Goal: Task Accomplishment & Management: Complete application form

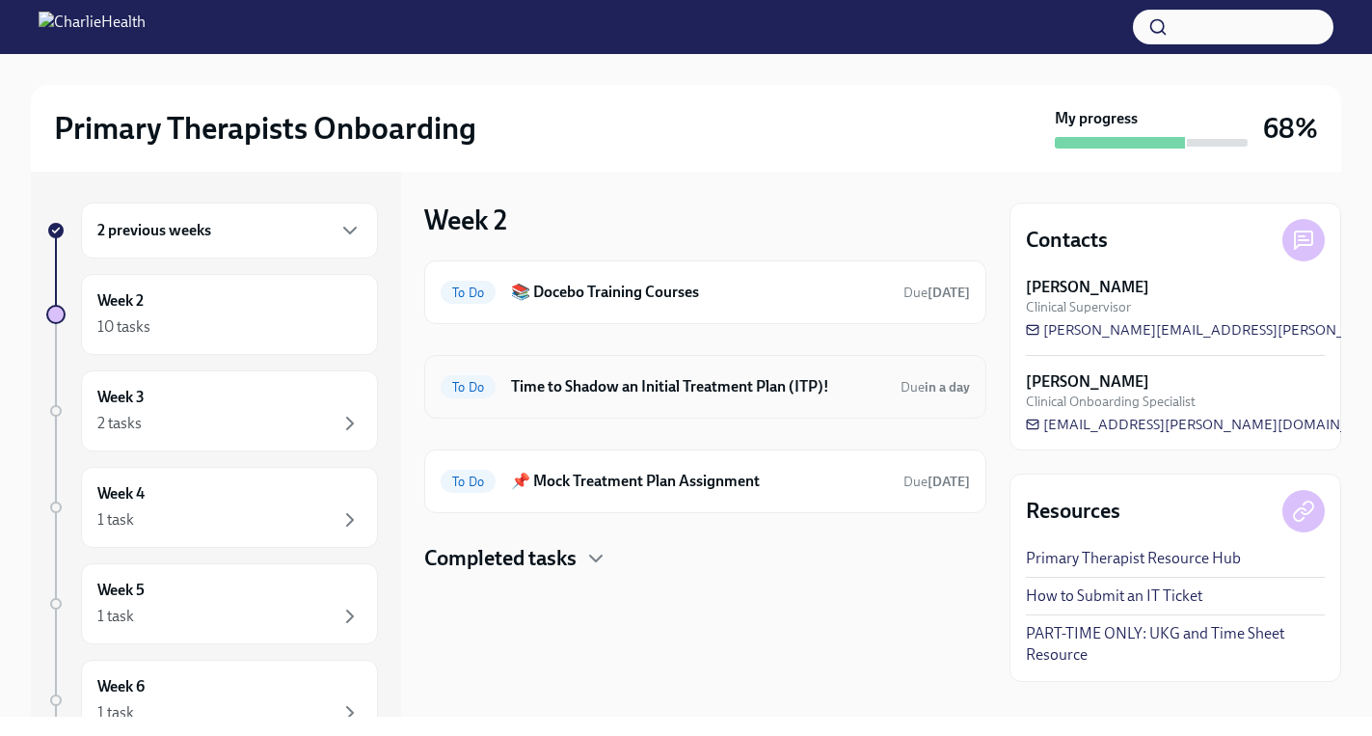
click at [649, 381] on h6 "Time to Shadow an Initial Treatment Plan (ITP)!" at bounding box center [698, 386] width 374 height 21
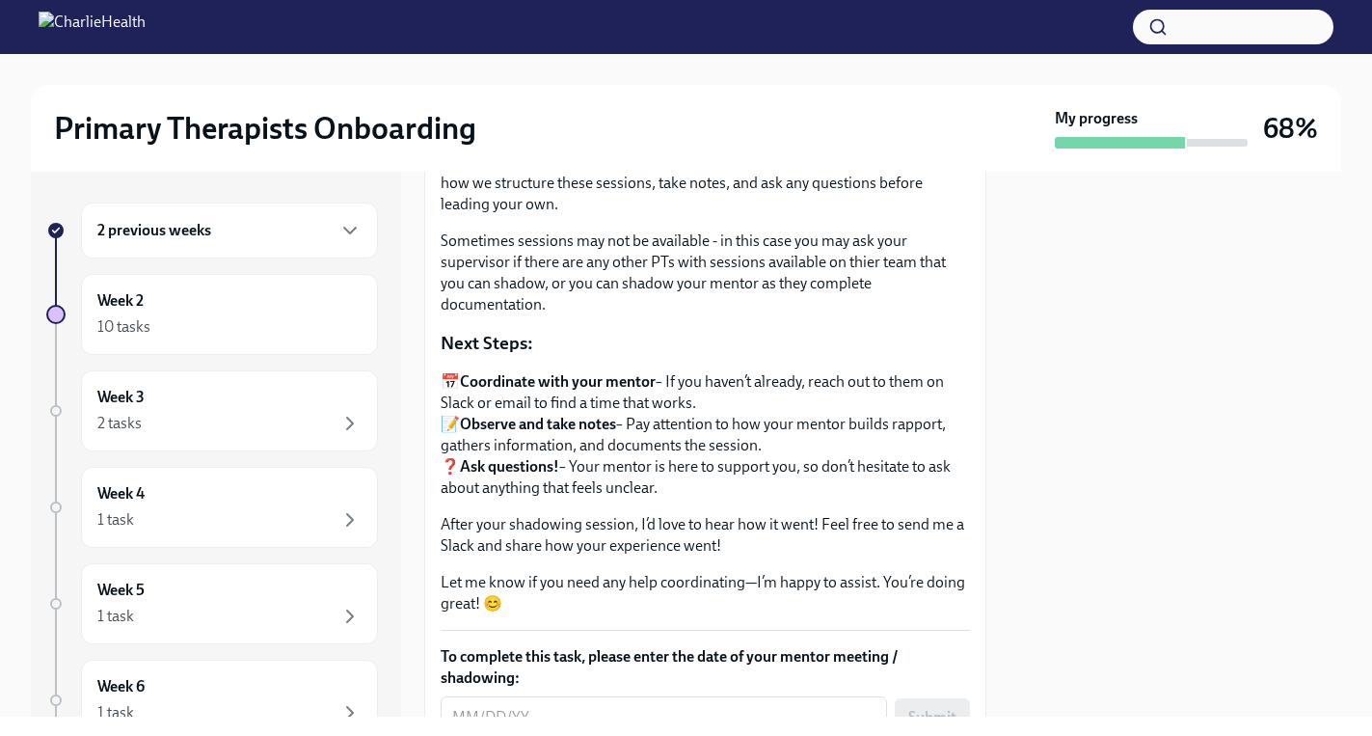
scroll to position [399, 0]
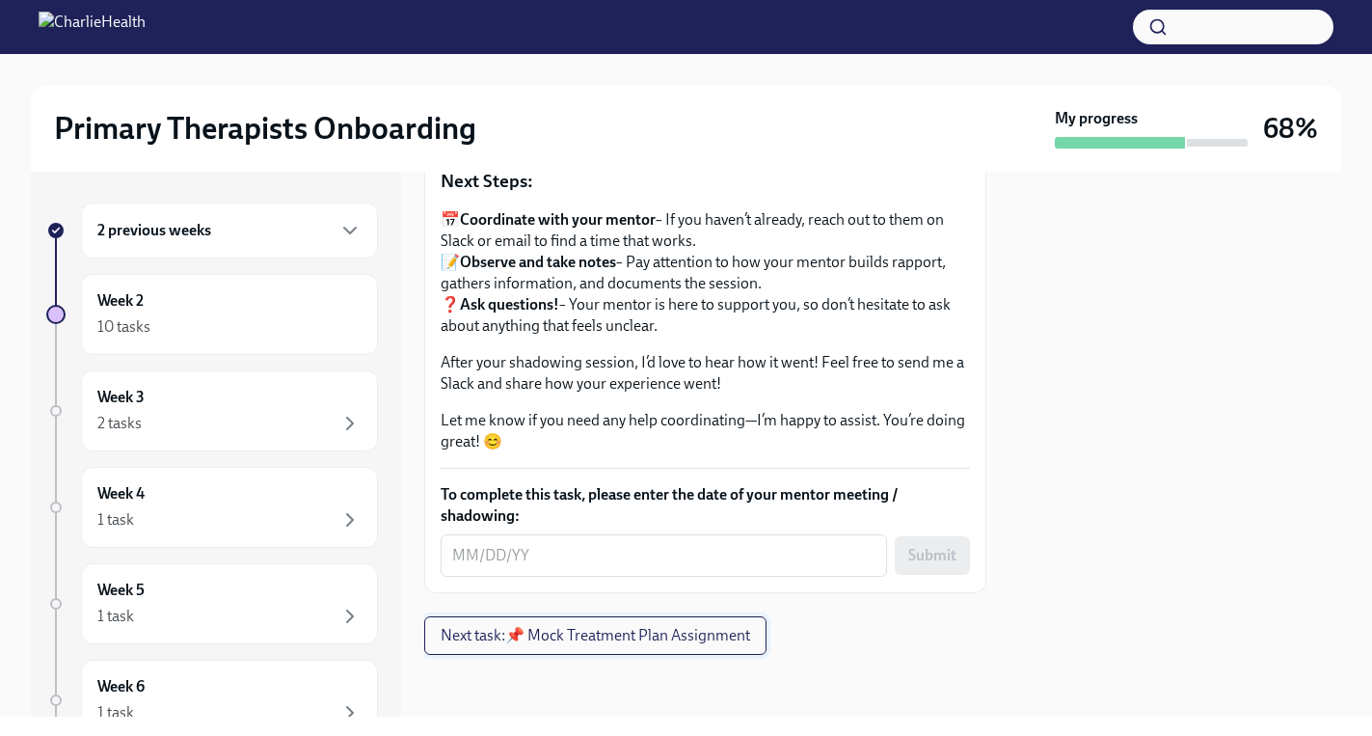
click at [645, 643] on span "Next task : 📌 Mock Treatment Plan Assignment" at bounding box center [595, 635] width 309 height 19
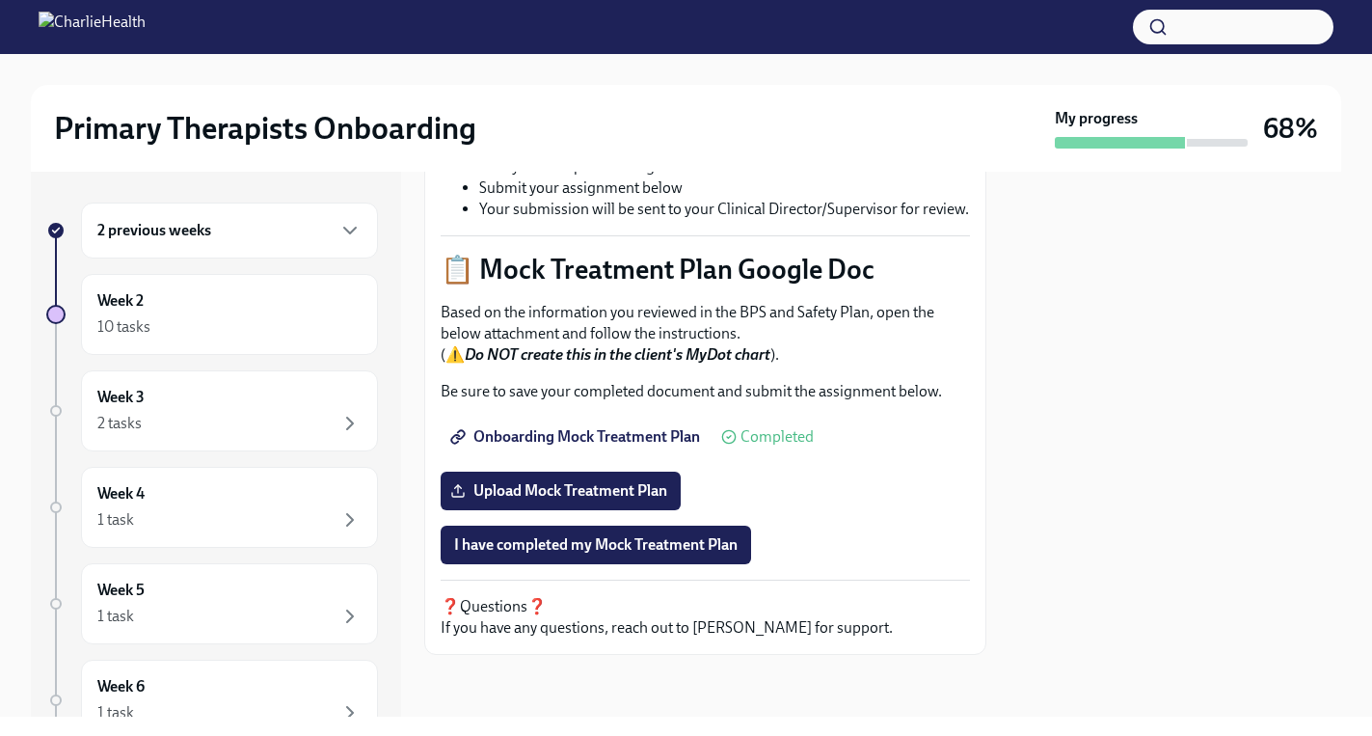
scroll to position [839, 0]
click at [586, 493] on span "Upload Mock Treatment Plan" at bounding box center [560, 490] width 213 height 19
click at [0, 0] on input "Upload Mock Treatment Plan" at bounding box center [0, 0] width 0 height 0
click at [607, 559] on button "I have completed my Mock Treatment Plan" at bounding box center [596, 544] width 310 height 39
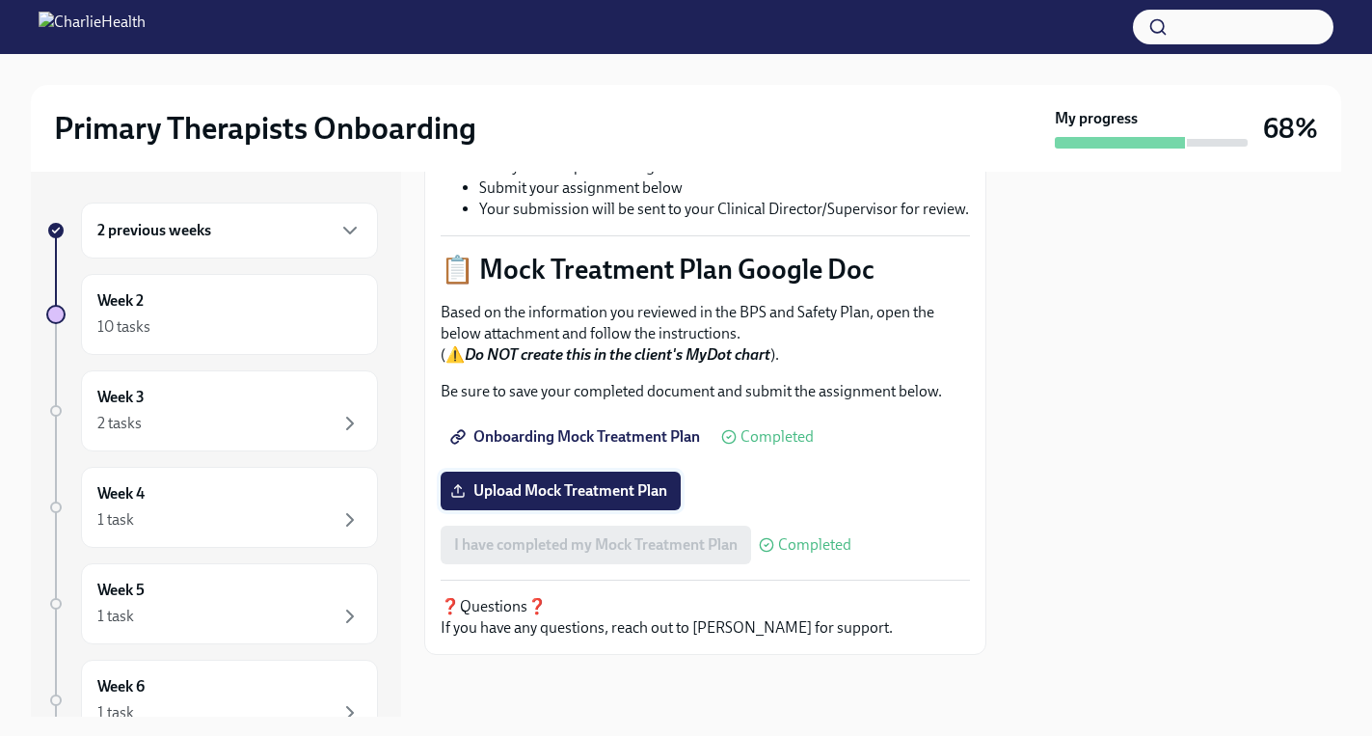
click at [612, 487] on span "Upload Mock Treatment Plan" at bounding box center [560, 490] width 213 height 19
click at [0, 0] on input "Upload Mock Treatment Plan" at bounding box center [0, 0] width 0 height 0
click at [655, 436] on span "Onboarding Mock Treatment Plan" at bounding box center [577, 436] width 246 height 19
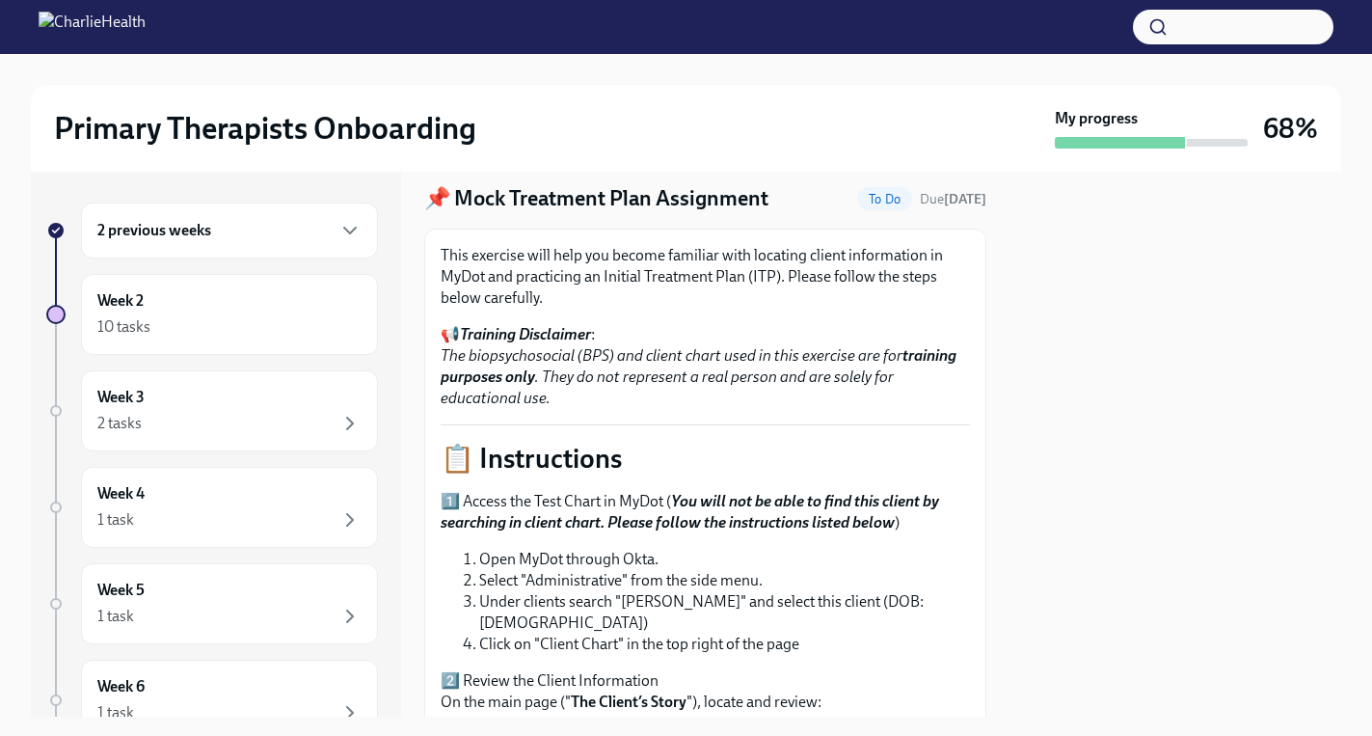
scroll to position [0, 0]
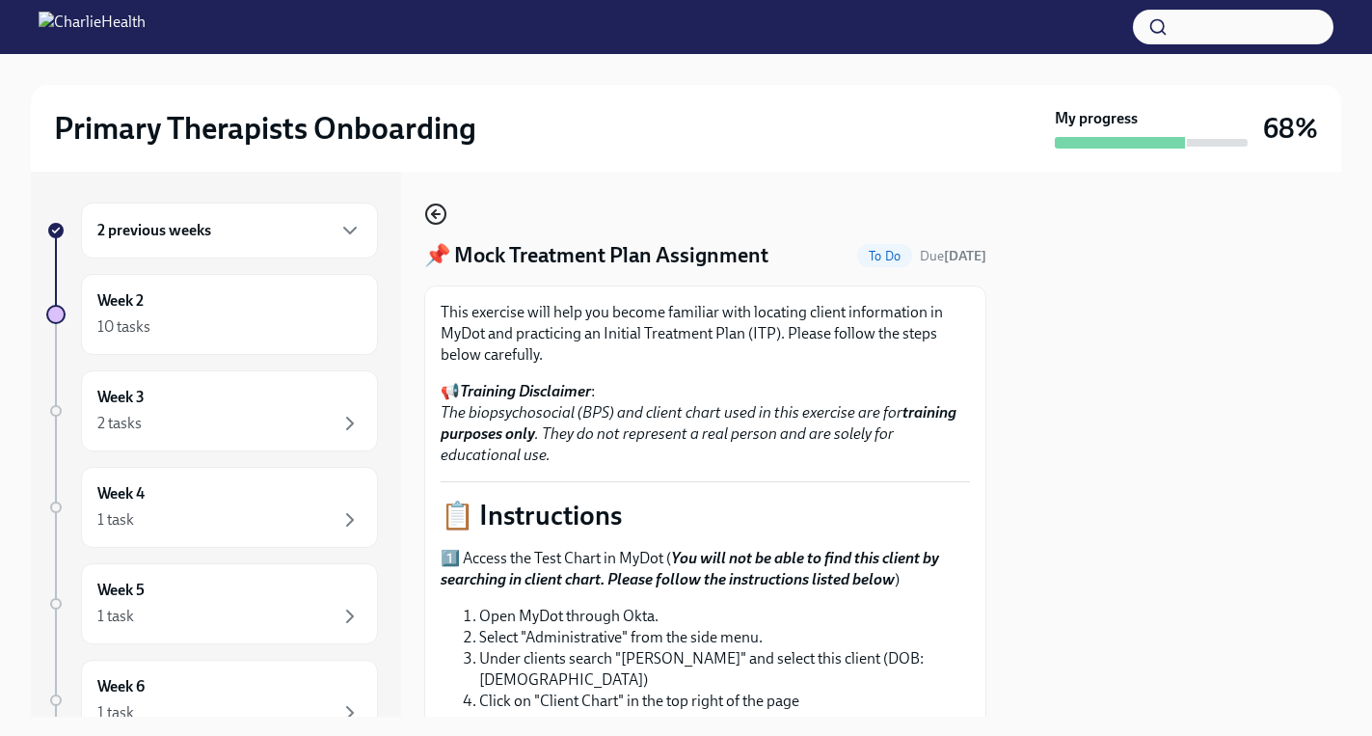
click at [438, 221] on icon "button" at bounding box center [435, 213] width 23 height 23
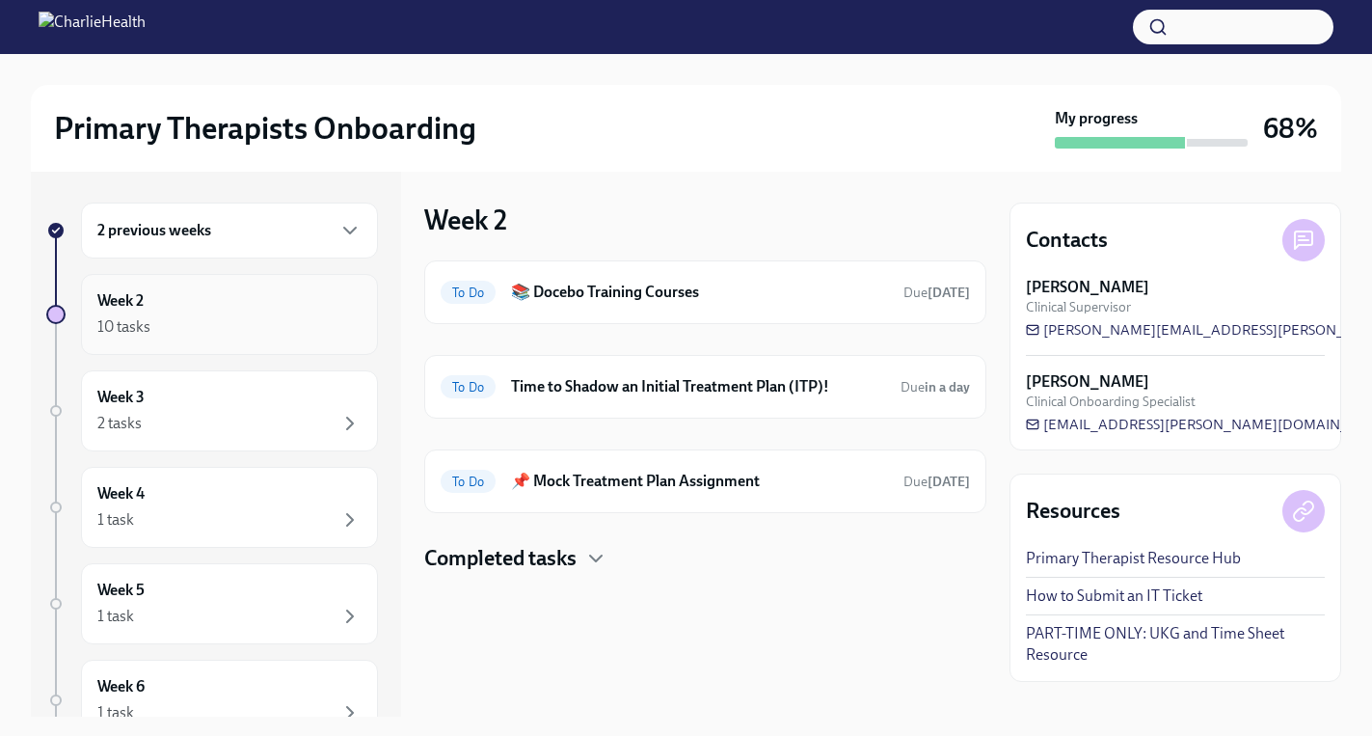
click at [307, 335] on div "10 tasks" at bounding box center [229, 326] width 264 height 23
click at [227, 301] on div "Week 2 10 tasks" at bounding box center [229, 314] width 264 height 48
click at [215, 321] on div "10 tasks" at bounding box center [229, 326] width 264 height 23
click at [266, 394] on div "Week 3 2 tasks" at bounding box center [229, 411] width 264 height 48
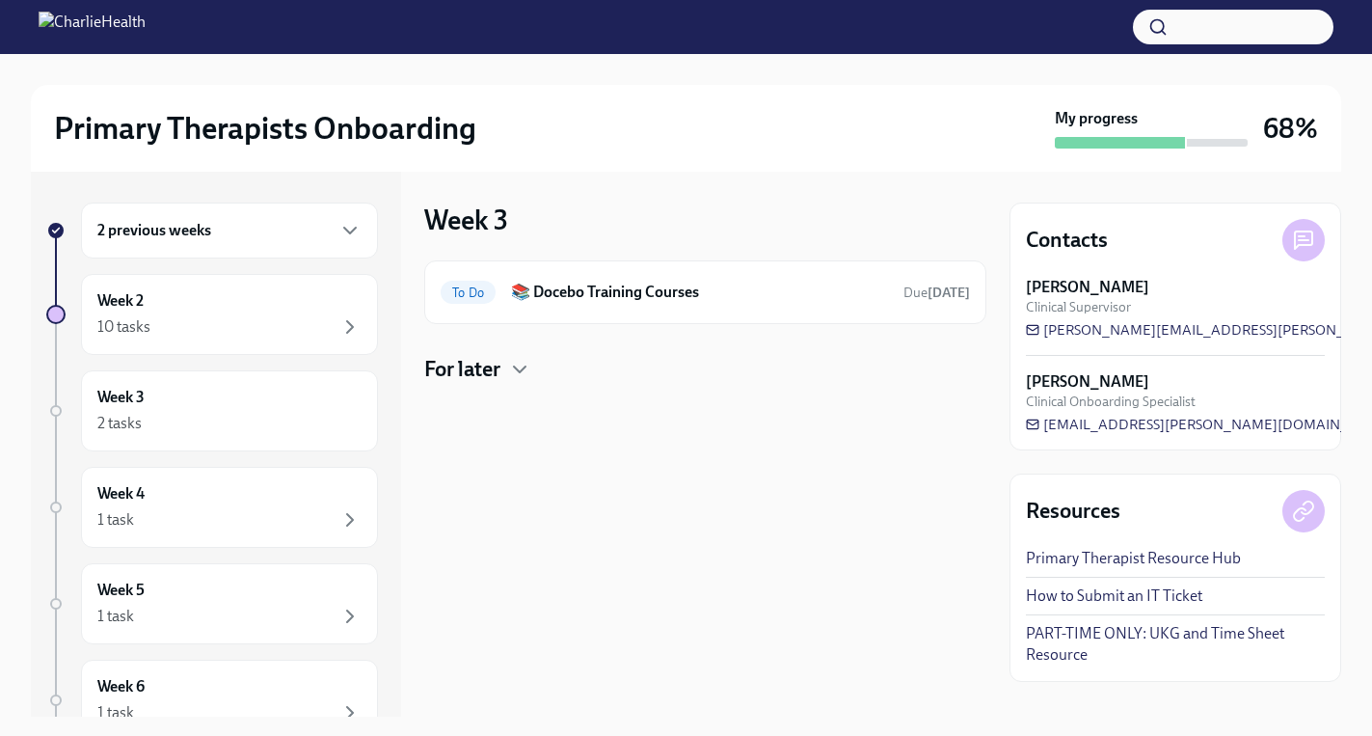
click at [481, 382] on h4 "For later" at bounding box center [462, 369] width 76 height 29
click at [481, 379] on h4 "For later" at bounding box center [462, 369] width 76 height 29
click at [209, 309] on div "Week 2 10 tasks" at bounding box center [229, 314] width 264 height 48
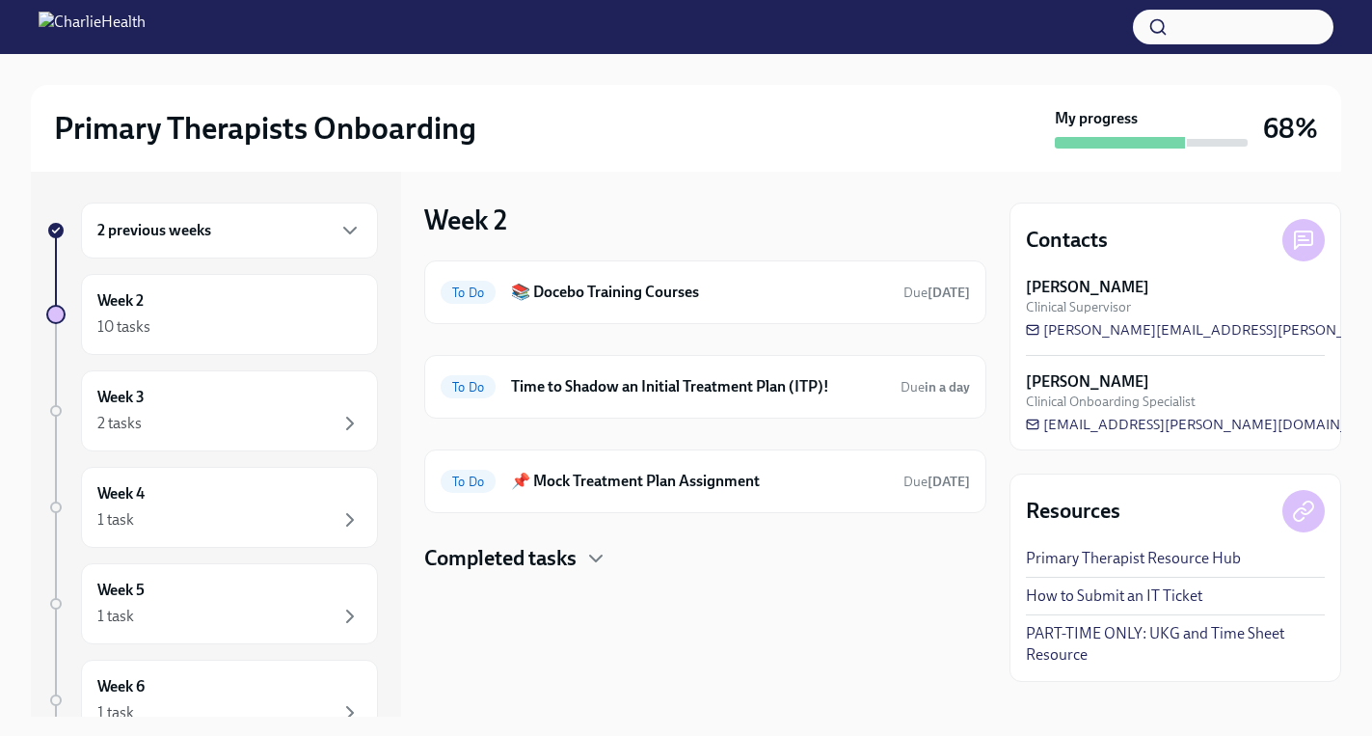
click at [487, 215] on h3 "Week 2" at bounding box center [465, 219] width 83 height 35
click at [221, 248] on div "2 previous weeks" at bounding box center [229, 230] width 297 height 56
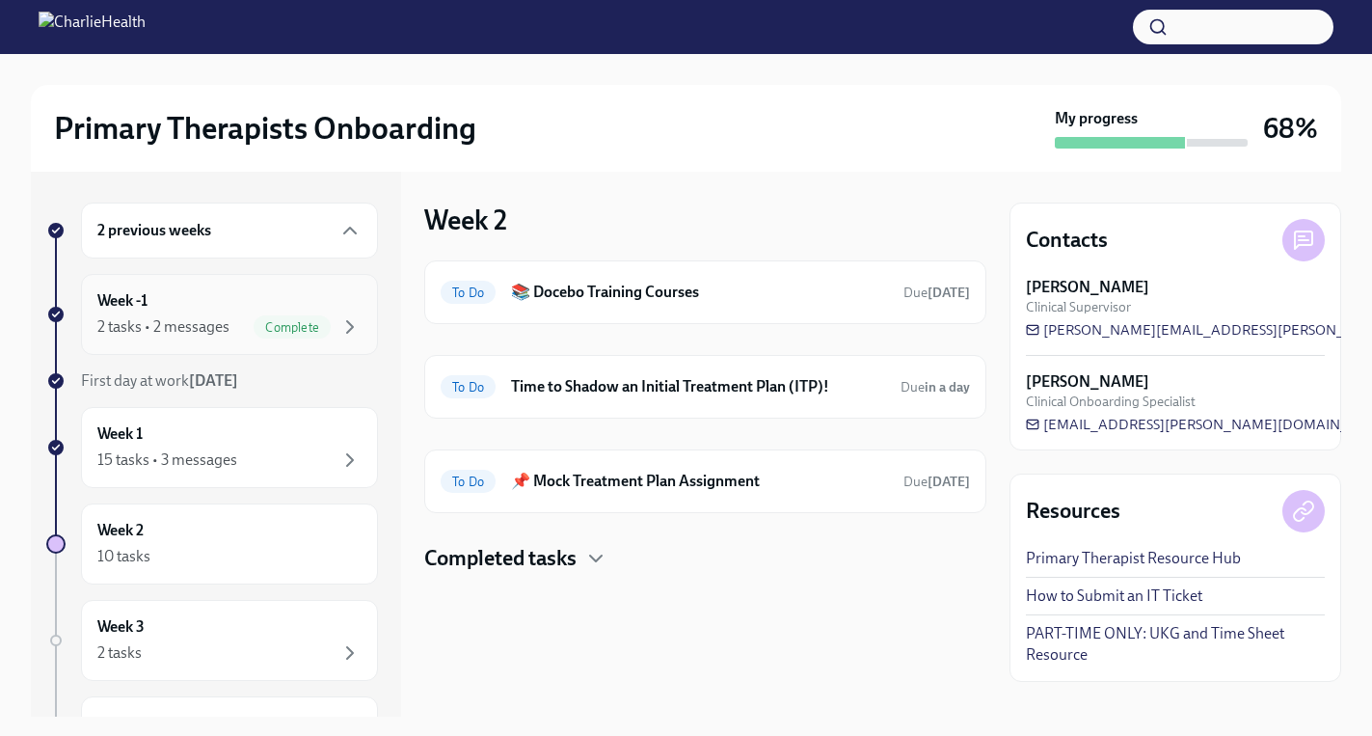
click at [219, 309] on div "Week -1 2 tasks • 2 messages Complete" at bounding box center [229, 314] width 264 height 48
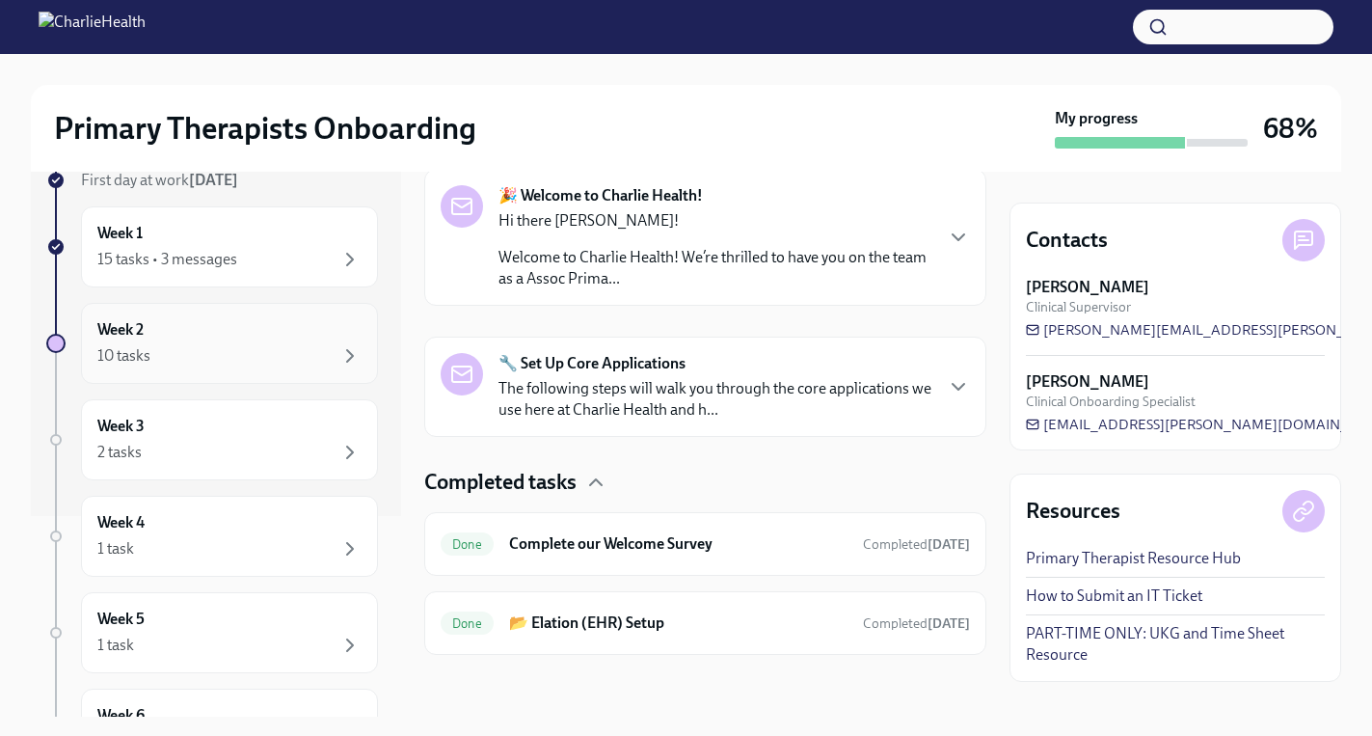
scroll to position [22, 0]
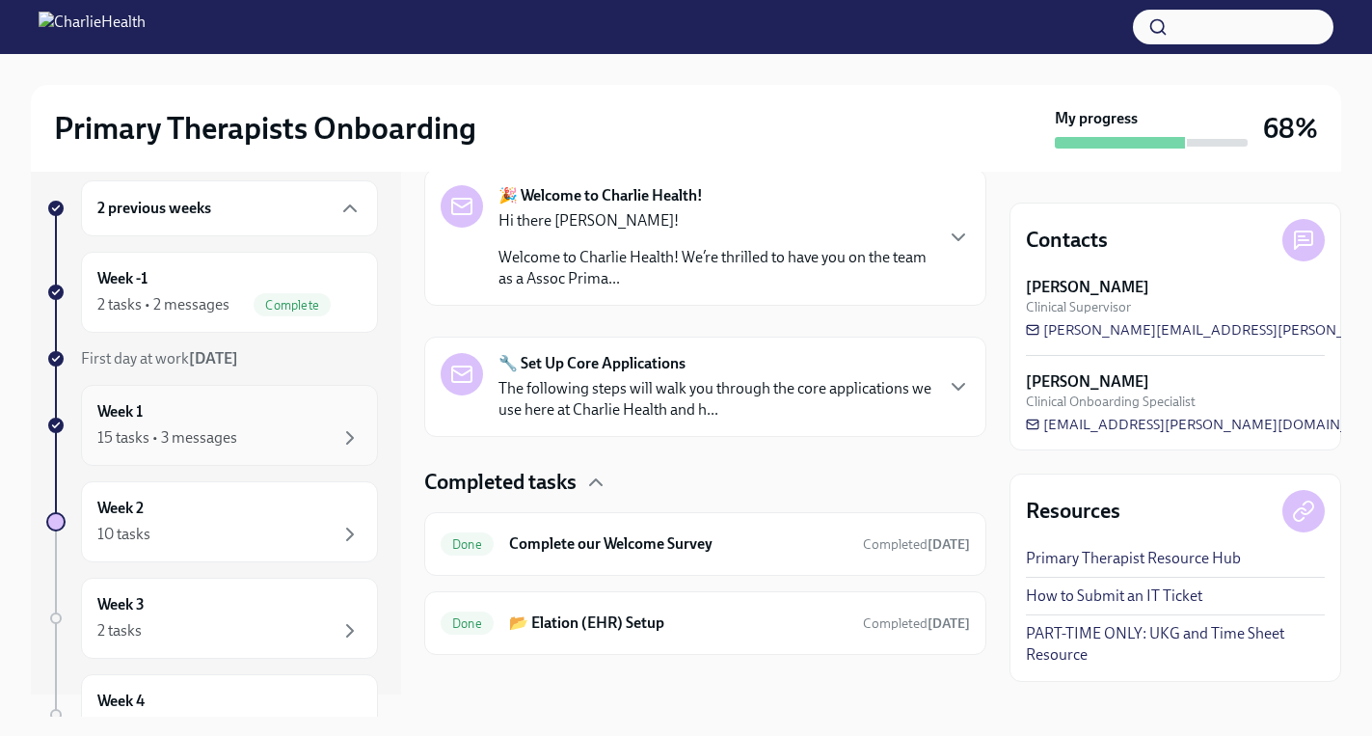
click at [269, 405] on div "Week 1 15 tasks • 3 messages" at bounding box center [229, 425] width 264 height 48
